Goal: Transaction & Acquisition: Purchase product/service

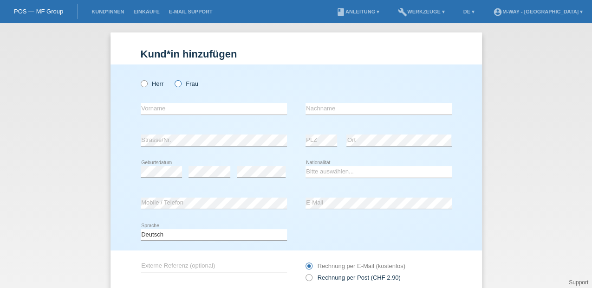
drag, startPoint x: 0, startPoint y: 0, endPoint x: 177, endPoint y: 85, distance: 196.6
click at [173, 79] on icon at bounding box center [173, 79] width 0 height 0
click at [177, 84] on input "Frau" at bounding box center [178, 83] width 6 height 6
radio input "true"
click at [183, 106] on input "text" at bounding box center [214, 109] width 146 height 12
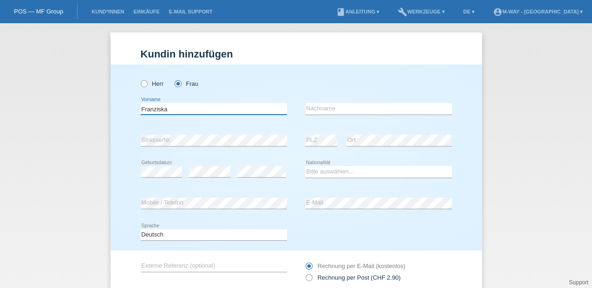
type input "Franziska"
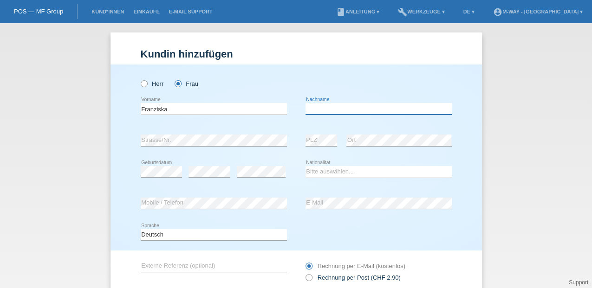
click at [313, 106] on input "text" at bounding box center [379, 109] width 146 height 12
type input "[PERSON_NAME]"
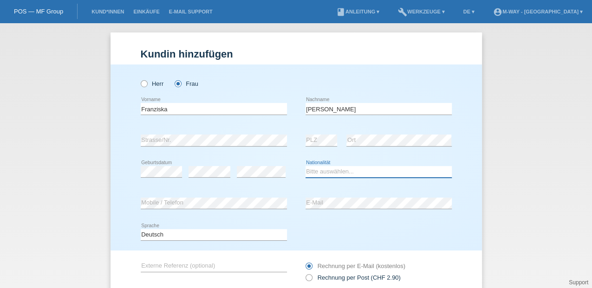
click at [320, 166] on select "Bitte auswählen... Schweiz Deutschland Liechtenstein Österreich ------------ Af…" at bounding box center [379, 171] width 146 height 11
select select "CH"
click at [306, 166] on select "Bitte auswählen... Schweiz Deutschland Liechtenstein Österreich ------------ Af…" at bounding box center [379, 171] width 146 height 11
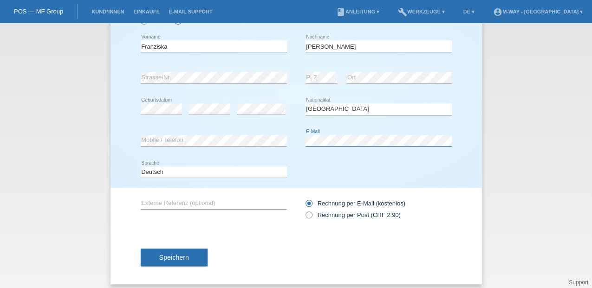
scroll to position [68, 0]
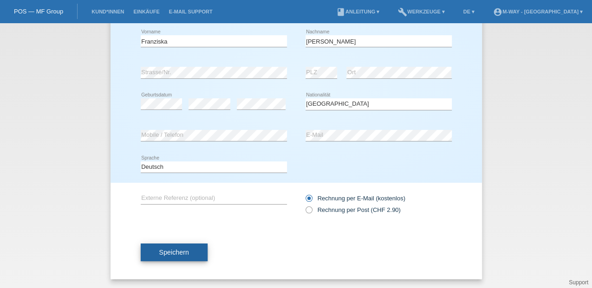
click at [169, 255] on span "Speichern" at bounding box center [174, 252] width 30 height 7
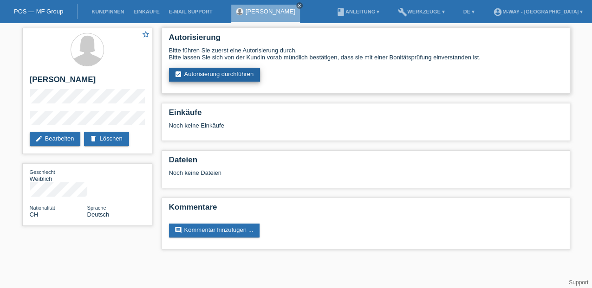
click at [190, 74] on link "assignment_turned_in Autorisierung durchführen" at bounding box center [215, 75] width 92 height 14
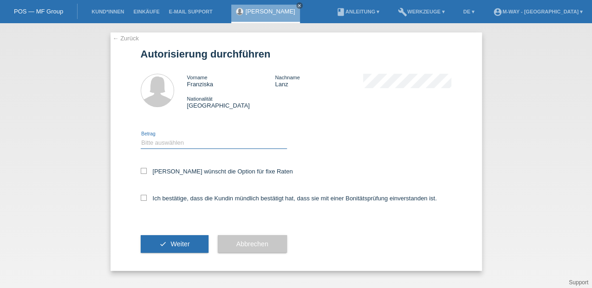
click at [142, 139] on select "Bitte auswählen CHF 1.00 - CHF 499.00 CHF 500.00 - CHF 1'999.00 CHF 2'000.00 - …" at bounding box center [214, 143] width 146 height 11
select select "3"
click at [141, 138] on select "Bitte auswählen CHF 1.00 - CHF 499.00 CHF 500.00 - CHF 1'999.00 CHF 2'000.00 - …" at bounding box center [214, 143] width 146 height 11
click at [143, 172] on icon at bounding box center [144, 171] width 6 height 6
click at [143, 172] on input "Kundin wünscht die Option für fixe Raten" at bounding box center [144, 171] width 6 height 6
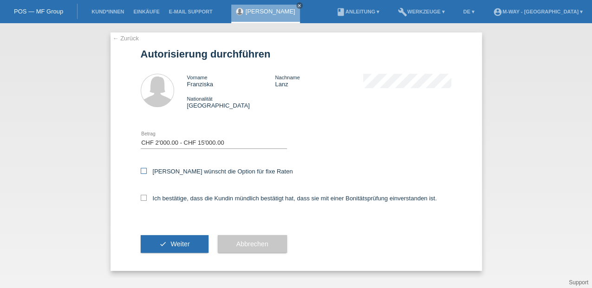
checkbox input "true"
click at [146, 196] on icon at bounding box center [144, 198] width 6 height 6
click at [146, 196] on input "Ich bestätige, dass die Kundin mündlich bestätigt hat, dass sie mit einer Bonit…" at bounding box center [144, 198] width 6 height 6
checkbox input "true"
click at [151, 243] on button "check Weiter" at bounding box center [175, 245] width 68 height 18
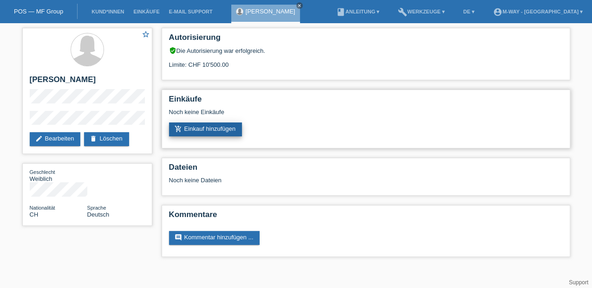
click at [215, 128] on link "add_shopping_cart Einkauf hinzufügen" at bounding box center [205, 130] width 73 height 14
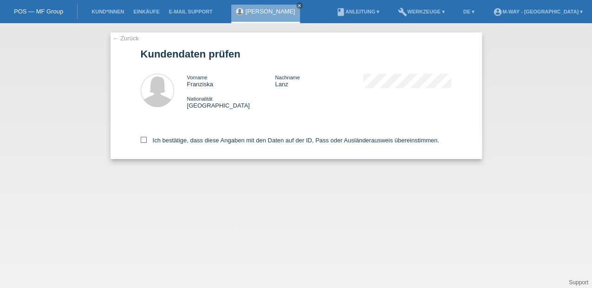
click at [145, 138] on icon at bounding box center [144, 140] width 6 height 6
click at [145, 138] on input "Ich bestätige, dass diese Angaben mit den Daten auf der ID, Pass oder Ausländer…" at bounding box center [144, 140] width 6 height 6
checkbox input "true"
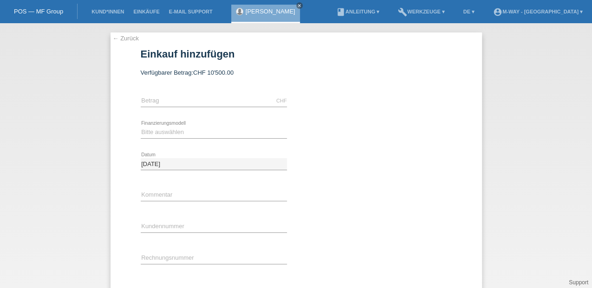
click at [177, 91] on div "CHF error [GEOGRAPHIC_DATA]" at bounding box center [214, 101] width 146 height 32
click at [170, 100] on input "text" at bounding box center [214, 101] width 146 height 12
type input "2699.00"
click at [161, 124] on div "Bitte auswählen Fixe Raten Kauf auf Rechnung mit Teilzahlungsoption error Finan…" at bounding box center [214, 133] width 146 height 32
select select "77"
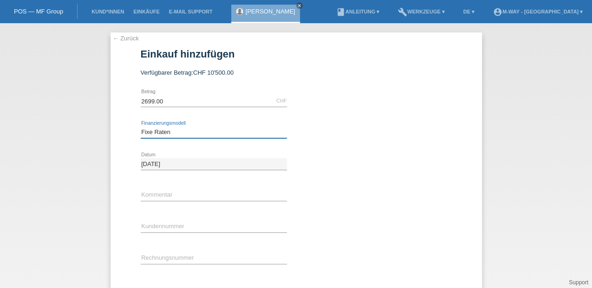
click at [141, 127] on select "Bitte auswählen Fixe Raten Kauf auf Rechnung mit Teilzahlungsoption" at bounding box center [214, 132] width 146 height 11
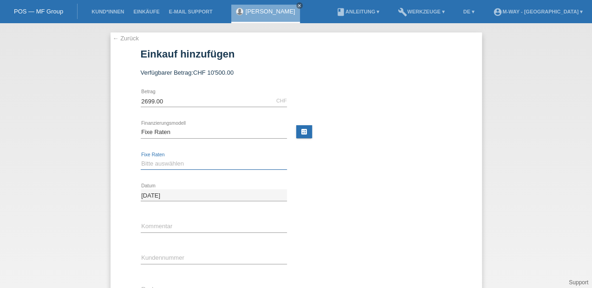
click at [149, 165] on select "Bitte auswählen 4 Raten 5 Raten 6 Raten 7 Raten 8 Raten 9 Raten 10 Raten 11 Rat…" at bounding box center [214, 163] width 146 height 11
select select "202"
click at [141, 158] on select "Bitte auswählen 4 Raten 5 Raten 6 Raten 7 Raten 8 Raten 9 Raten 10 Raten 11 Rat…" at bounding box center [214, 163] width 146 height 11
click at [151, 249] on div "error Kundennummer" at bounding box center [214, 259] width 146 height 32
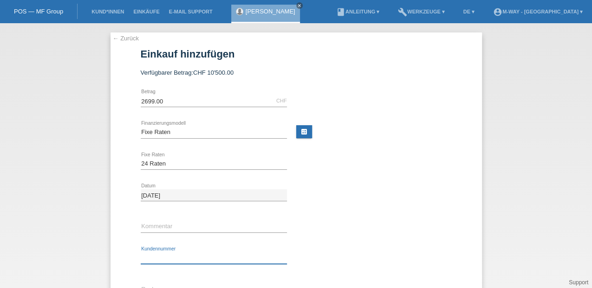
click at [149, 258] on input "text" at bounding box center [214, 259] width 146 height 12
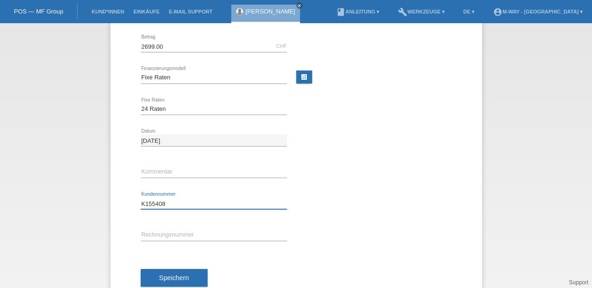
scroll to position [62, 0]
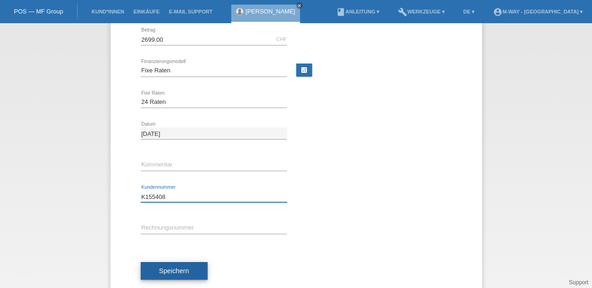
type input "K155408"
click at [181, 268] on span "Speichern" at bounding box center [174, 271] width 30 height 7
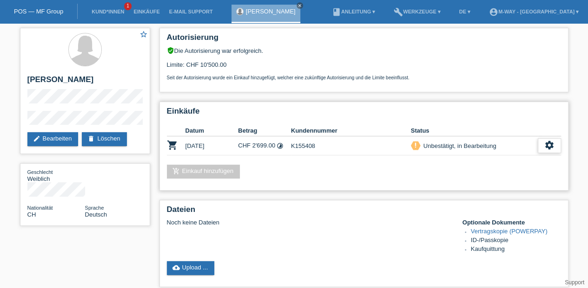
click at [544, 143] on icon "settings" at bounding box center [549, 145] width 10 height 10
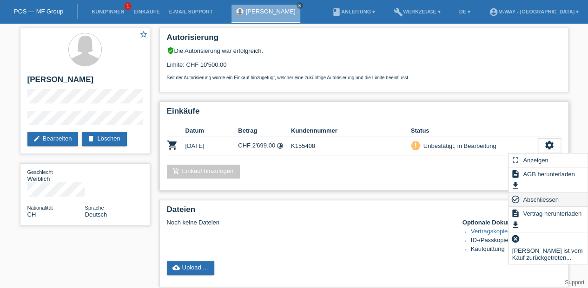
click at [513, 199] on icon "check_circle_outline" at bounding box center [515, 199] width 9 height 9
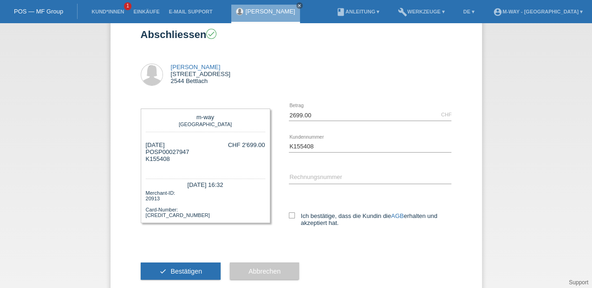
scroll to position [39, 0]
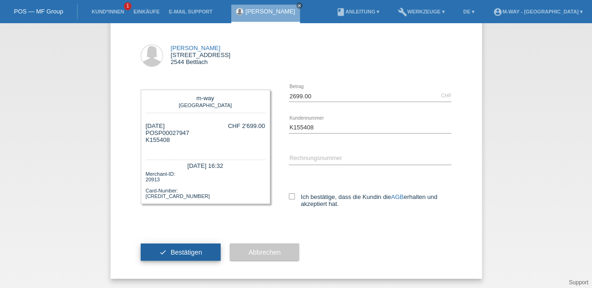
click at [201, 254] on button "check Bestätigen" at bounding box center [181, 253] width 80 height 18
click at [289, 194] on icon at bounding box center [292, 197] width 6 height 6
click at [289, 194] on input "Ich bestätige, dass die Kundin die AGB erhalten und akzeptiert hat." at bounding box center [292, 197] width 6 height 6
checkbox input "true"
click at [195, 249] on span "Bestätigen" at bounding box center [186, 252] width 32 height 7
